Goal: Information Seeking & Learning: Learn about a topic

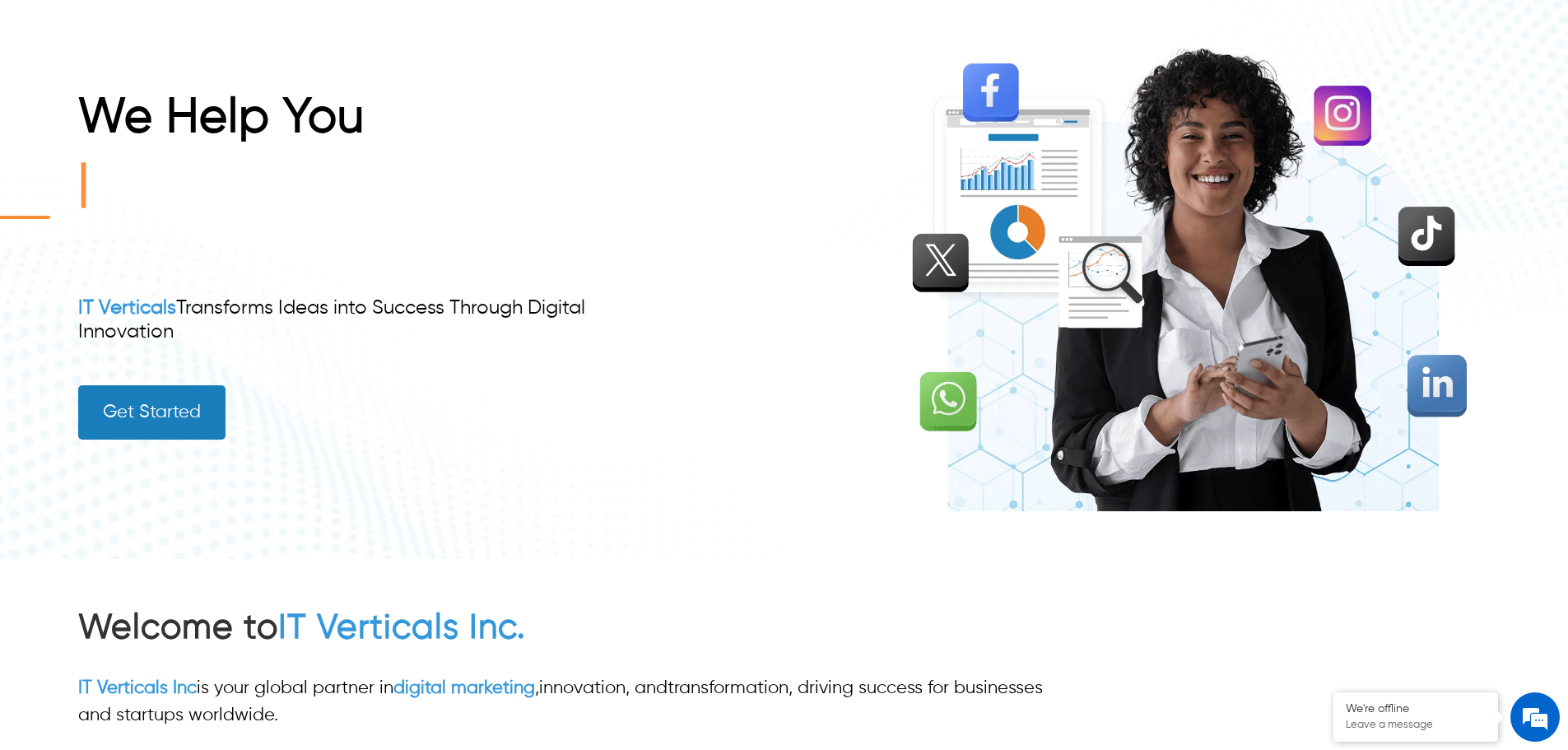
scroll to position [164, 0]
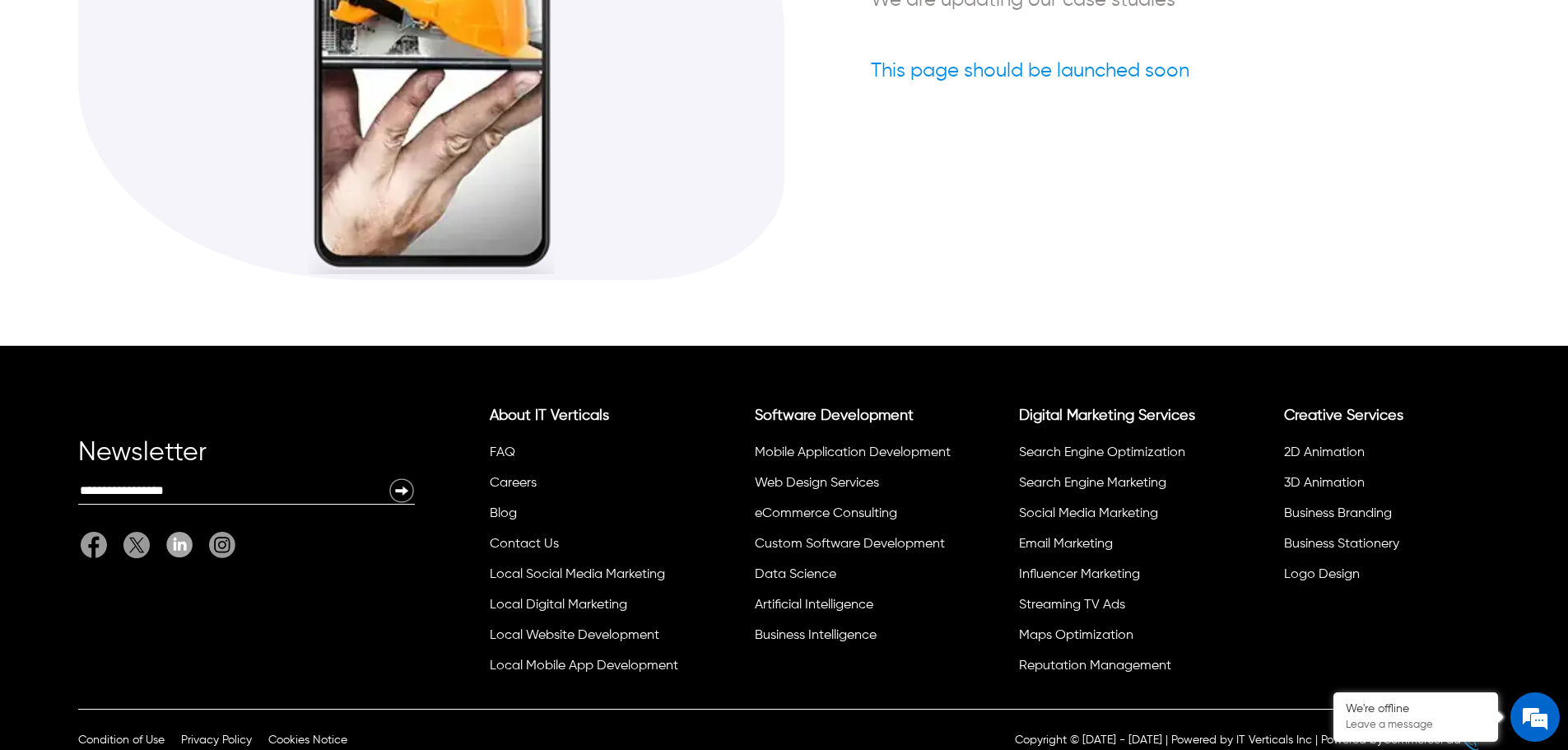
scroll to position [486, 0]
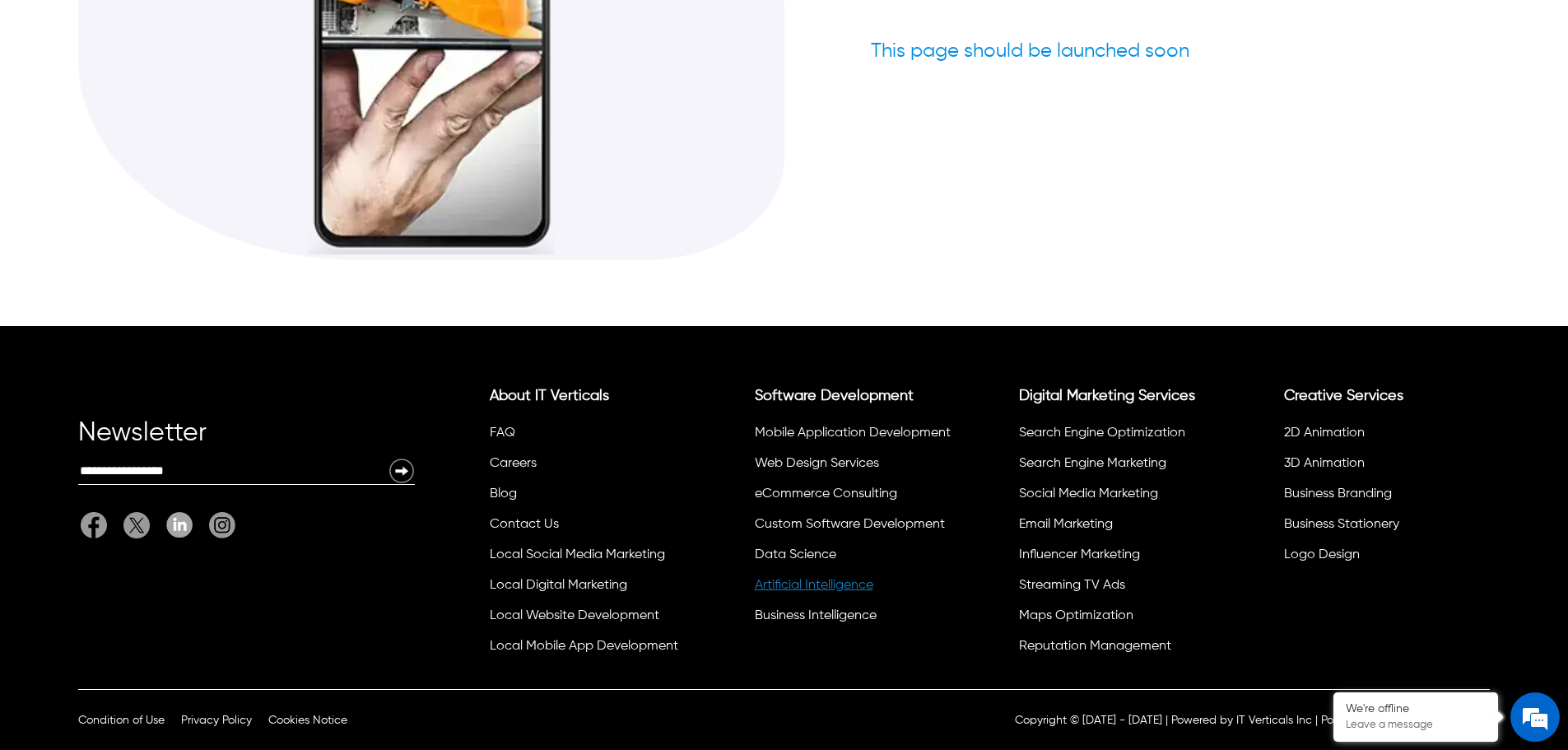
click at [817, 579] on link "Artificial Intelligence" at bounding box center [814, 585] width 119 height 14
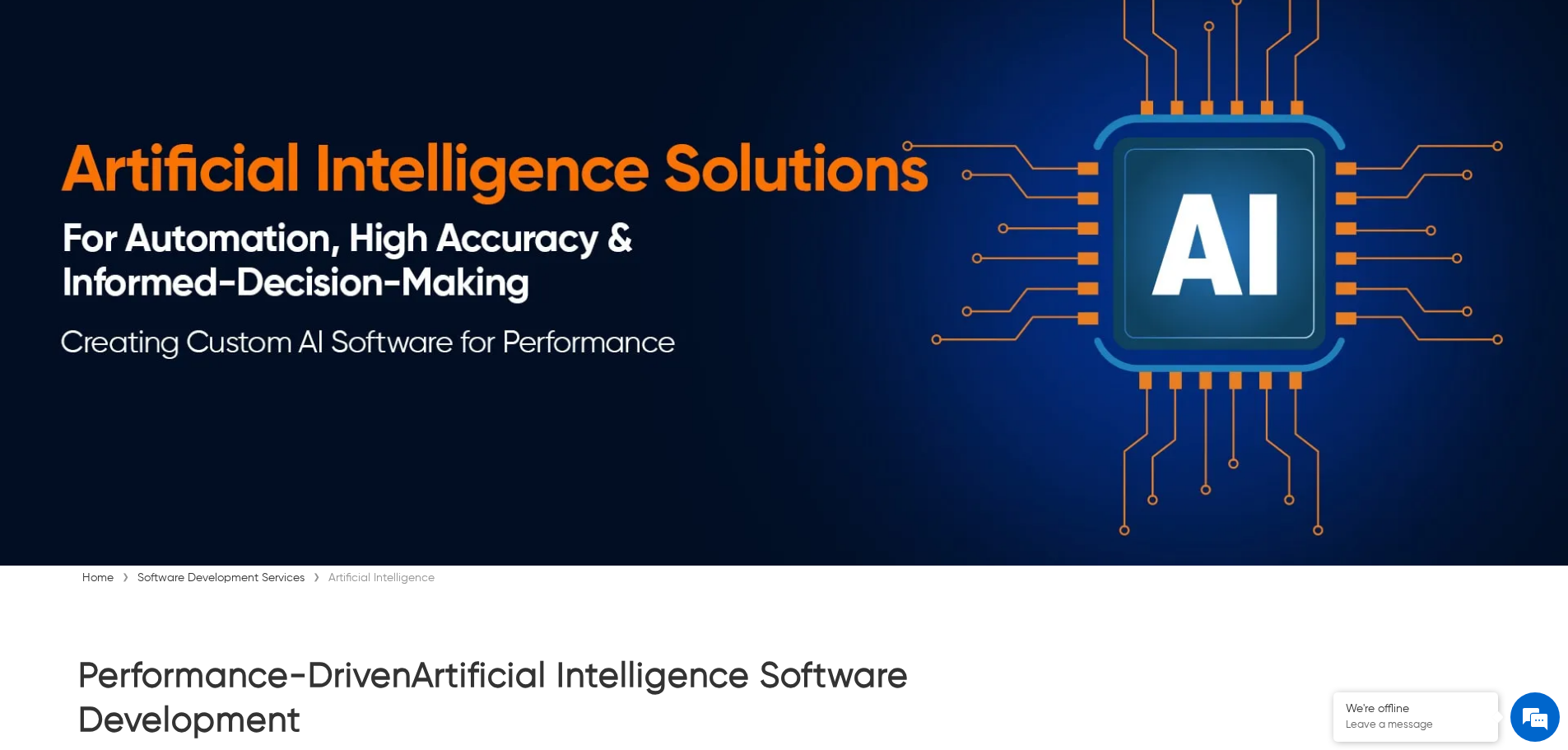
scroll to position [412, 0]
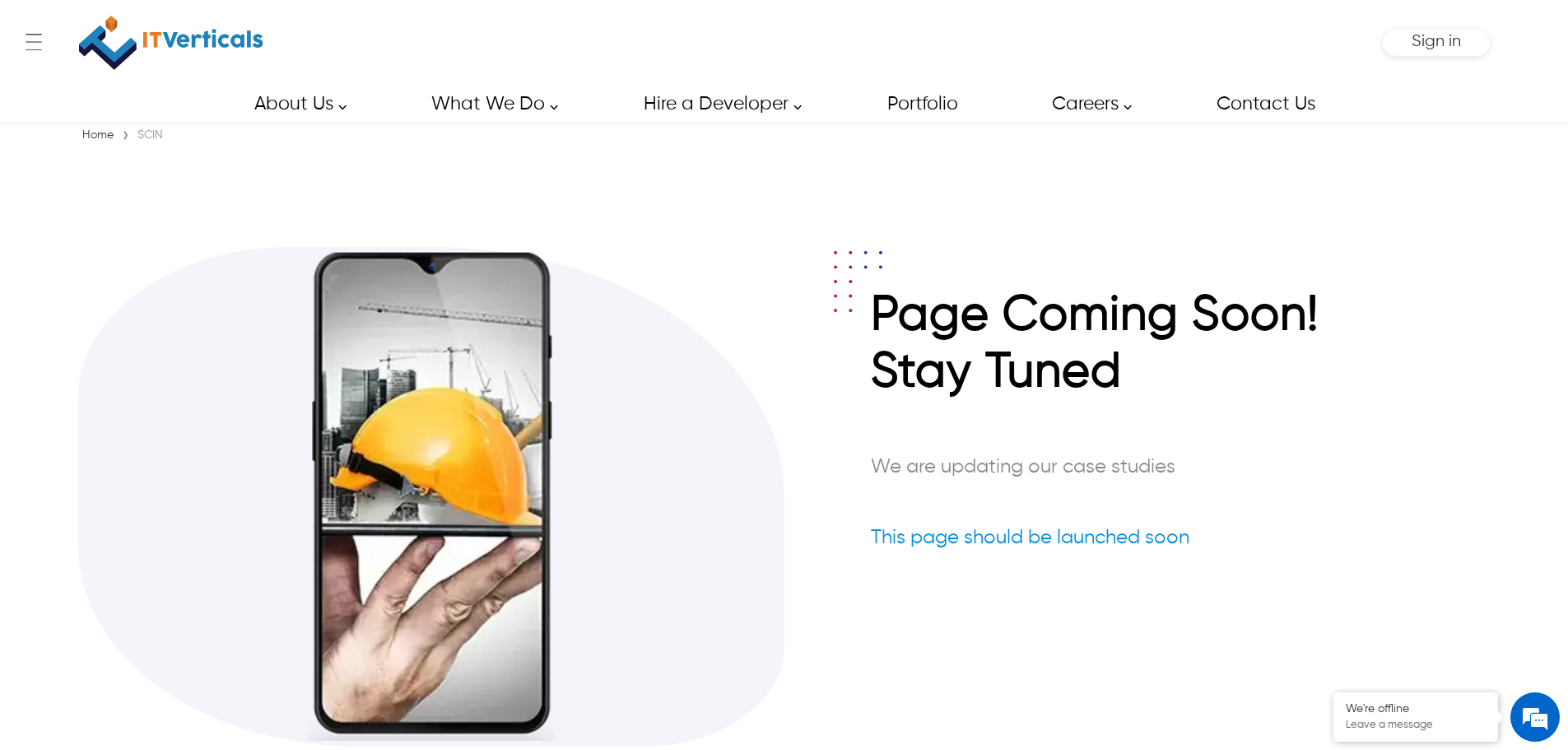
click at [111, 136] on link "Home" at bounding box center [98, 134] width 40 height 12
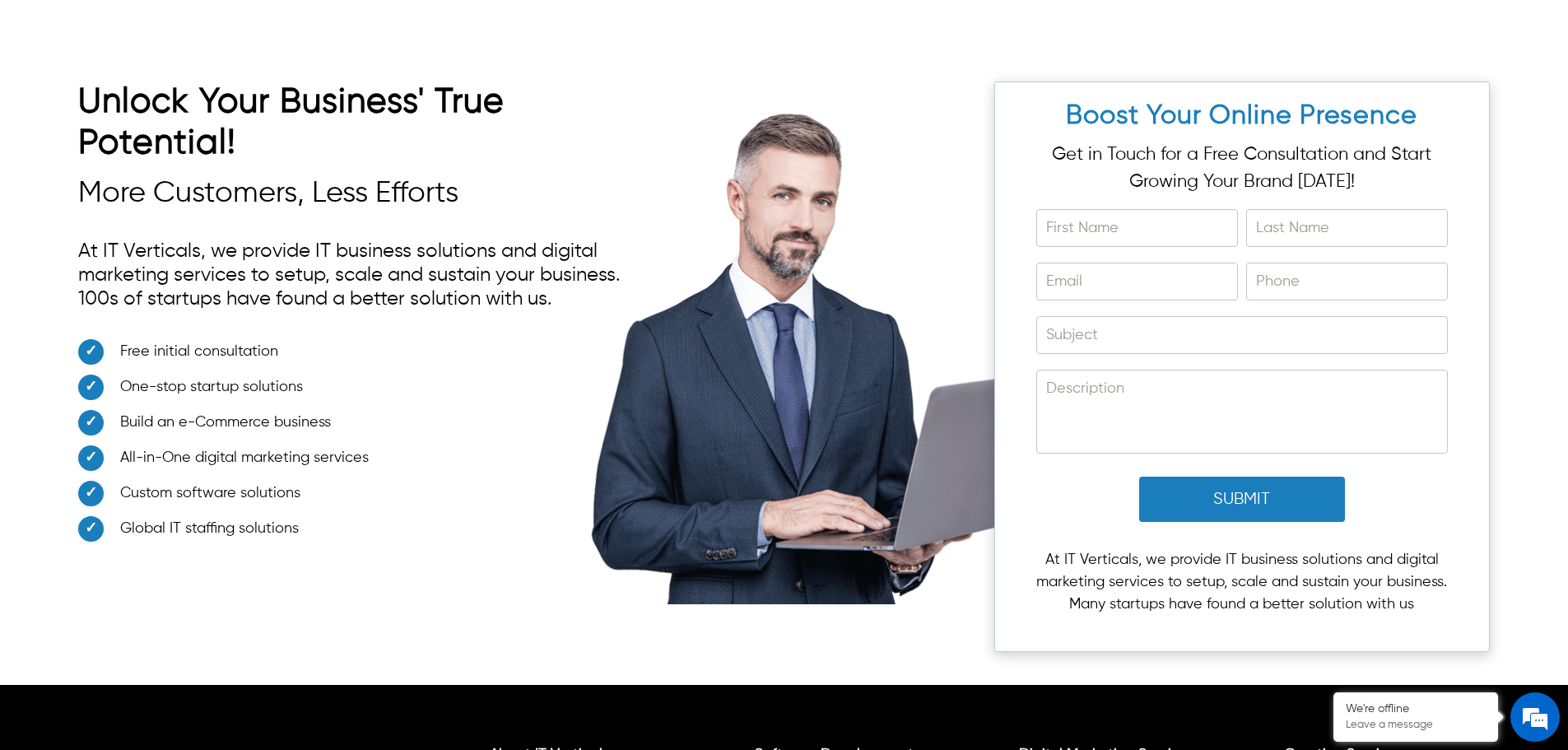
scroll to position [5925, 0]
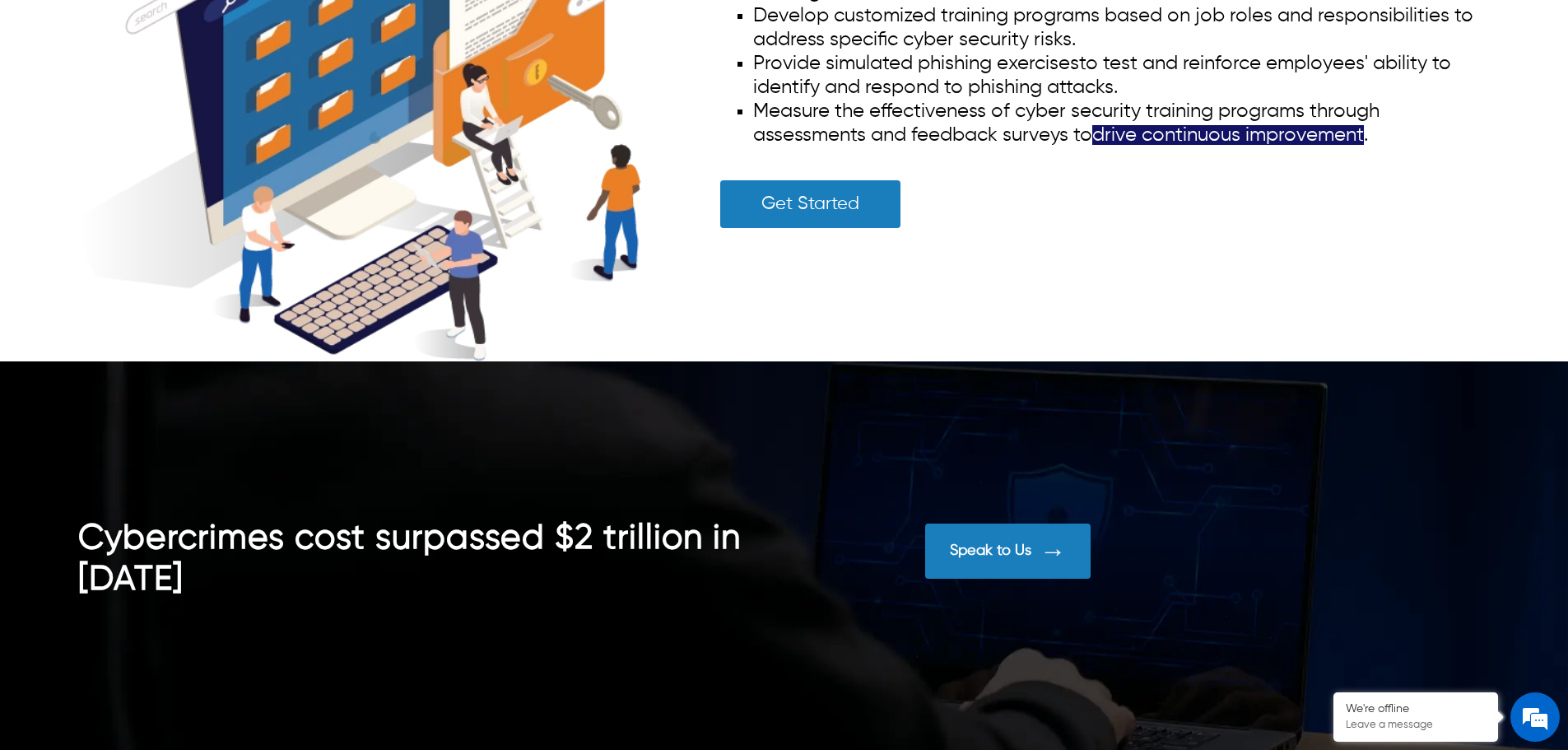
scroll to position [6747, 0]
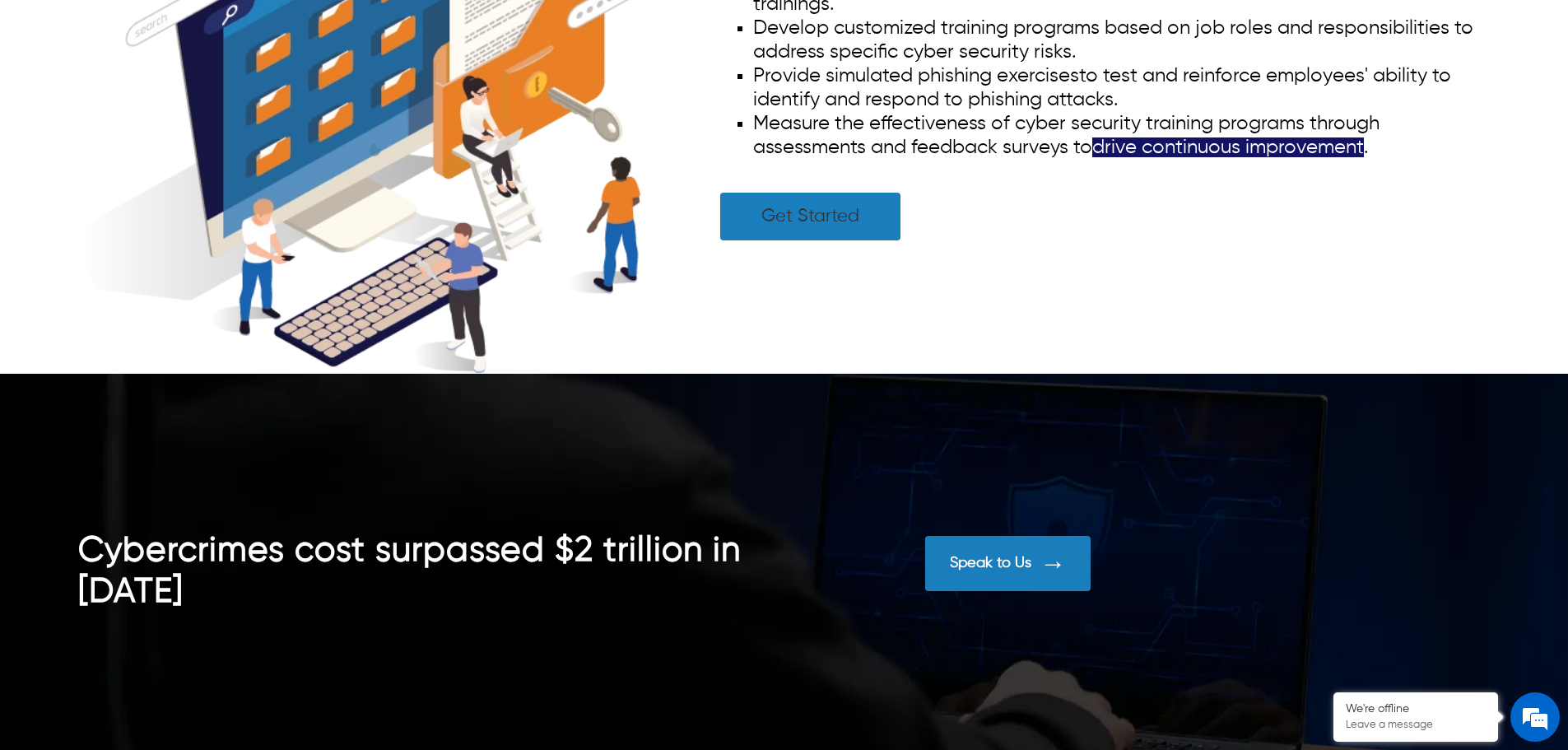
click at [779, 215] on link "Get Started" at bounding box center [810, 216] width 181 height 48
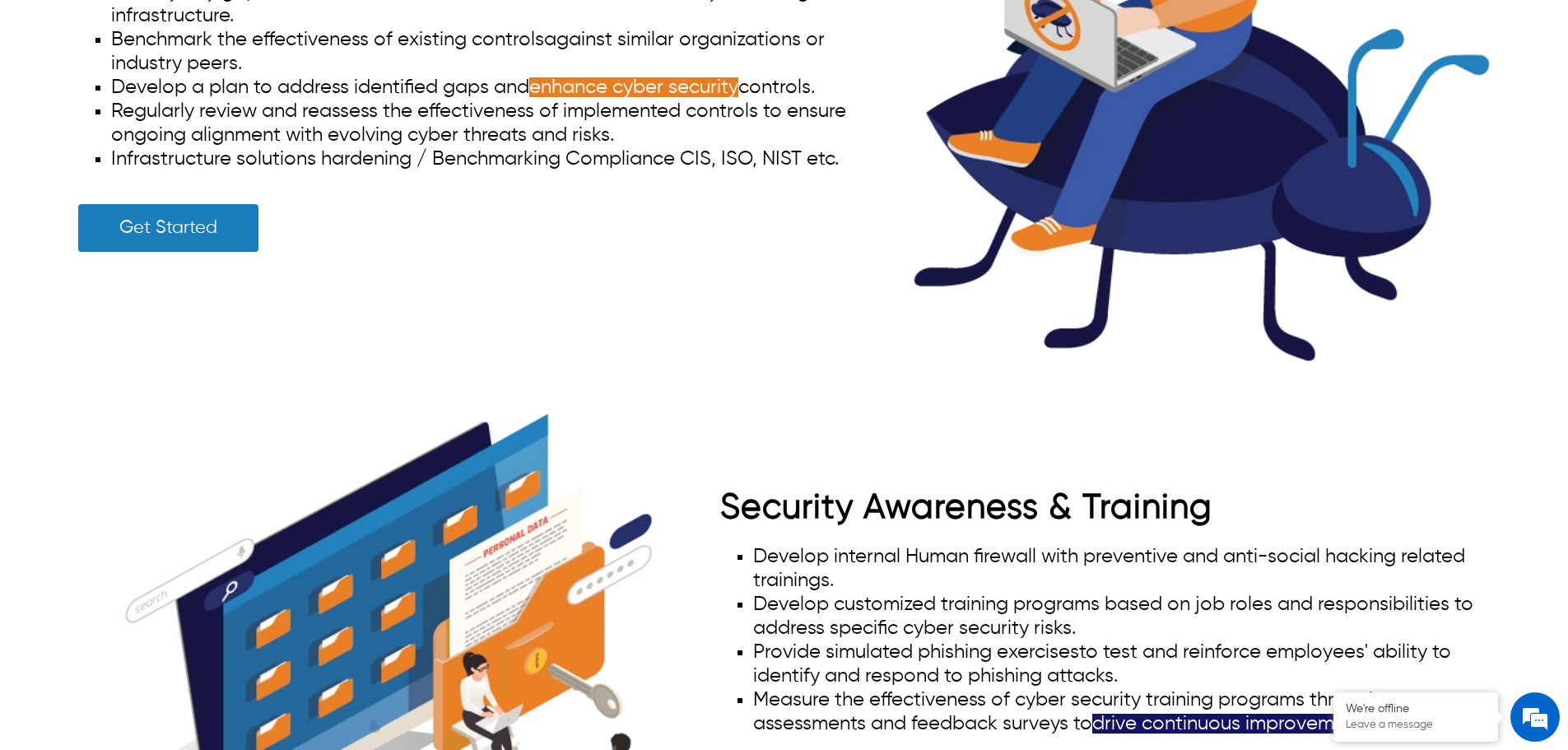
scroll to position [5925, 0]
